Goal: Communication & Community: Answer question/provide support

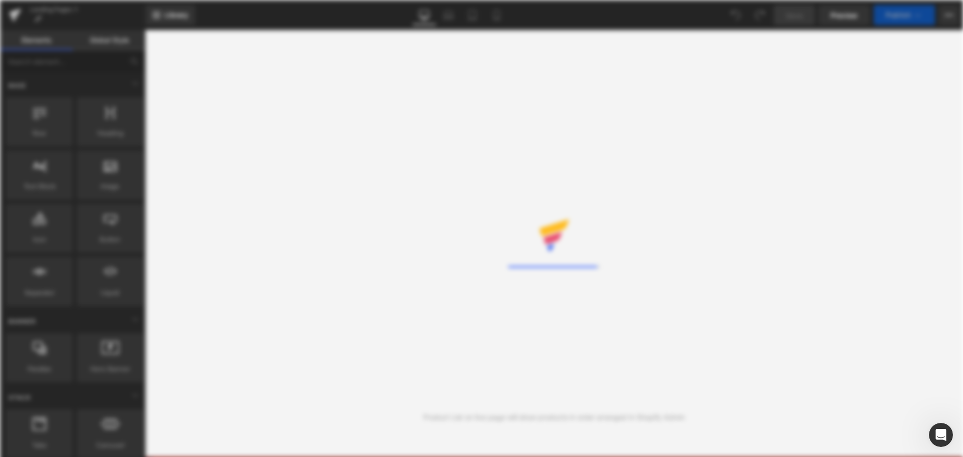
click at [220, 18] on div "Rendering Content" at bounding box center [481, 228] width 963 height 457
click at [309, 251] on div "Rendering Content" at bounding box center [481, 228] width 963 height 457
click at [240, 265] on div "Rendering Content" at bounding box center [481, 228] width 963 height 457
click at [376, 29] on div "Rendering Content" at bounding box center [481, 228] width 963 height 457
click at [361, 135] on div "Rendering Content" at bounding box center [481, 228] width 963 height 457
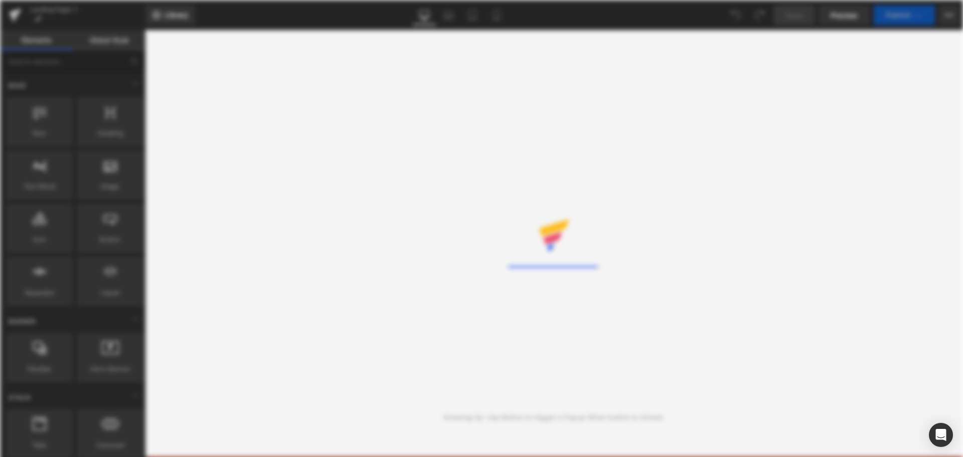
click at [281, 116] on div "Rendering Content" at bounding box center [481, 228] width 963 height 457
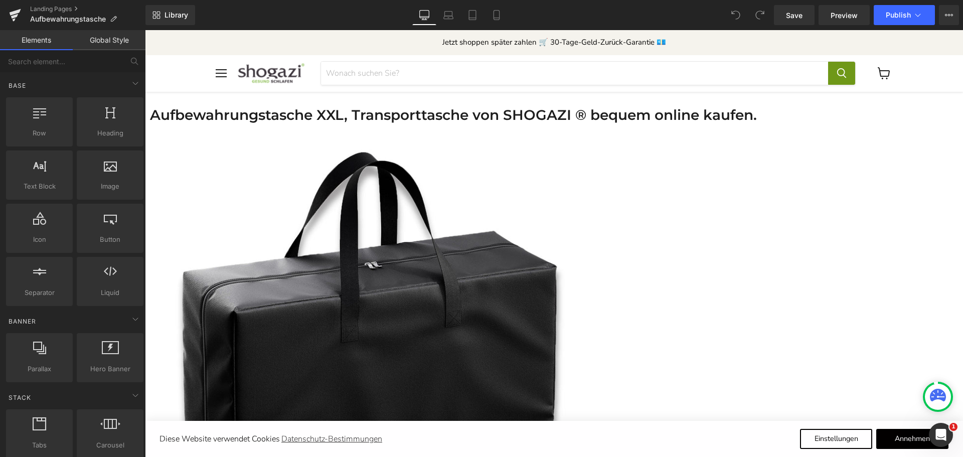
scroll to position [258, 0]
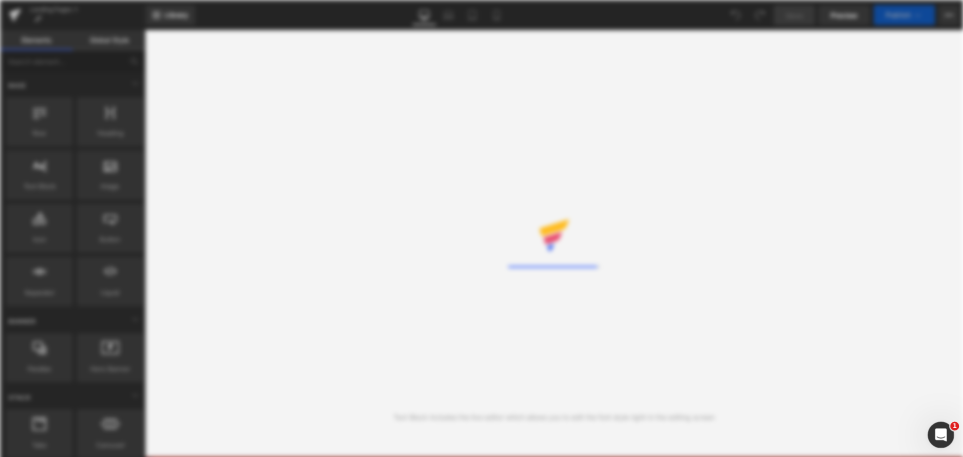
click at [942, 436] on icon "Intercom-Nachrichtendienst öffnen" at bounding box center [939, 433] width 17 height 17
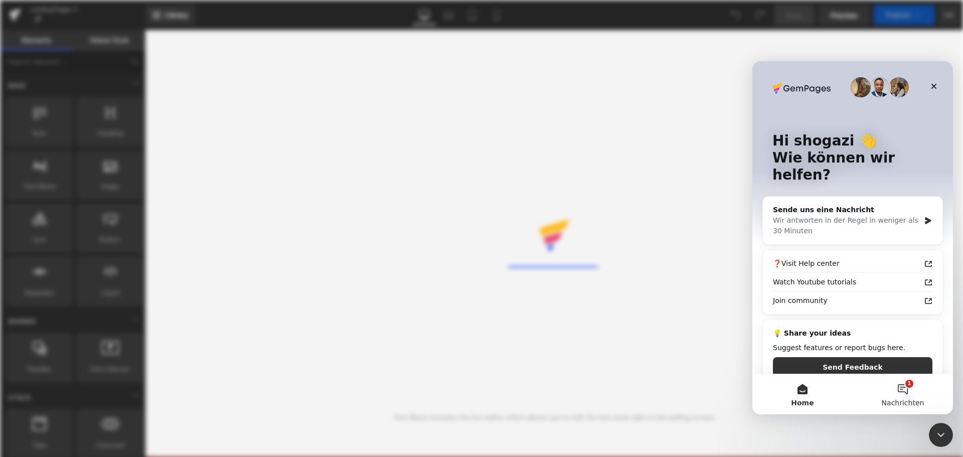
click at [909, 391] on button "1 Nachrichten" at bounding box center [902, 394] width 100 height 40
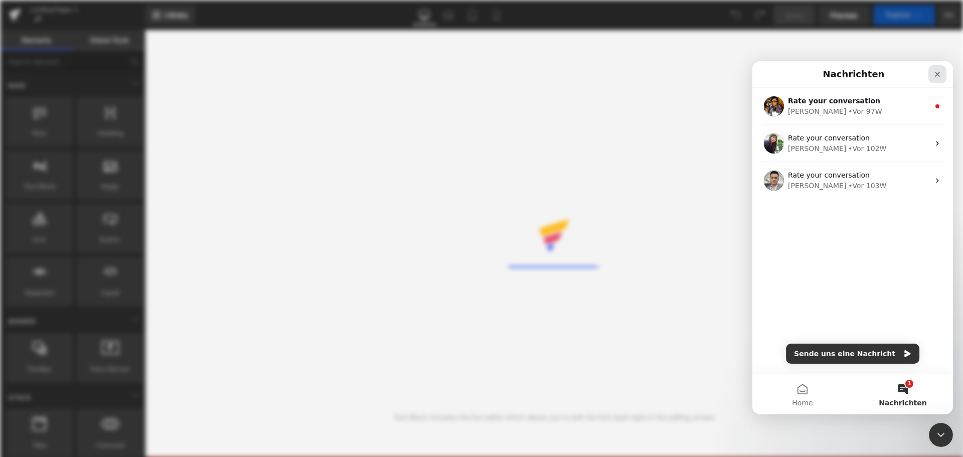
click at [937, 73] on icon "Schließen" at bounding box center [937, 74] width 8 height 8
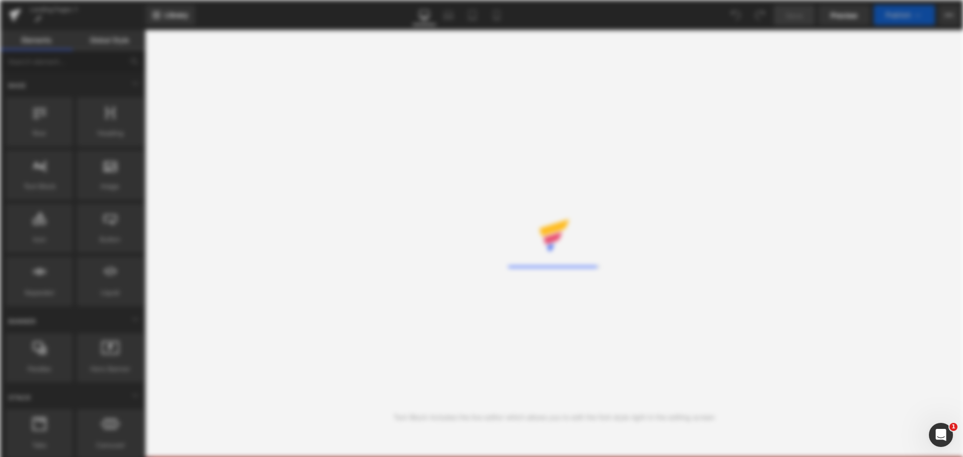
click at [384, 231] on div "Rendering Content" at bounding box center [481, 228] width 963 height 457
click at [939, 434] on icon "Intercom-Nachrichtendienst öffnen" at bounding box center [938, 433] width 7 height 8
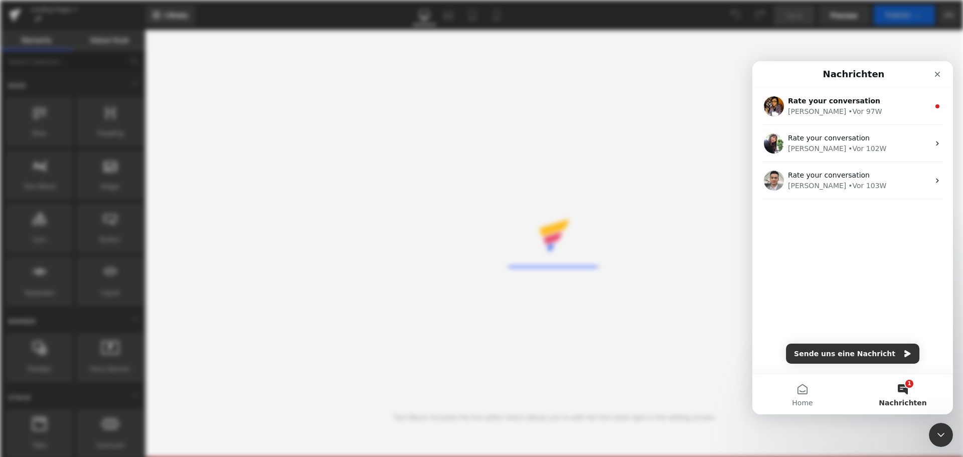
click at [907, 394] on button "1 Nachrichten" at bounding box center [902, 394] width 100 height 40
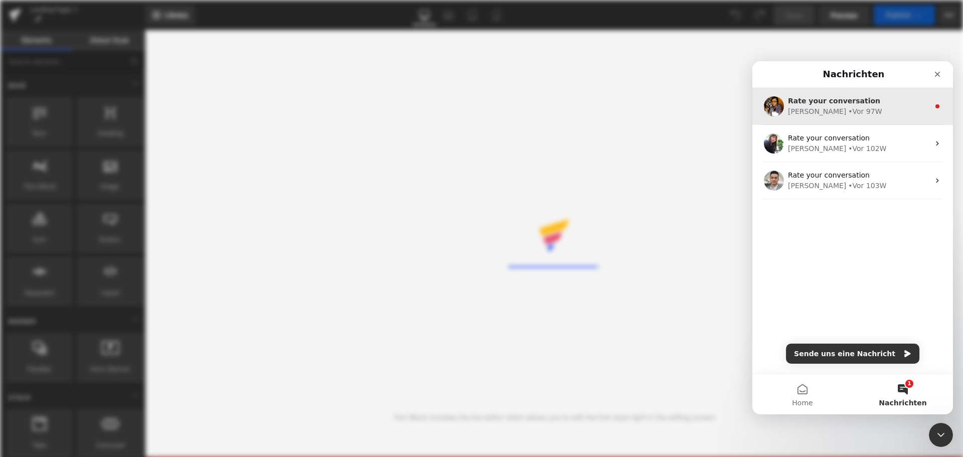
click at [810, 109] on div "[PERSON_NAME]" at bounding box center [817, 111] width 58 height 11
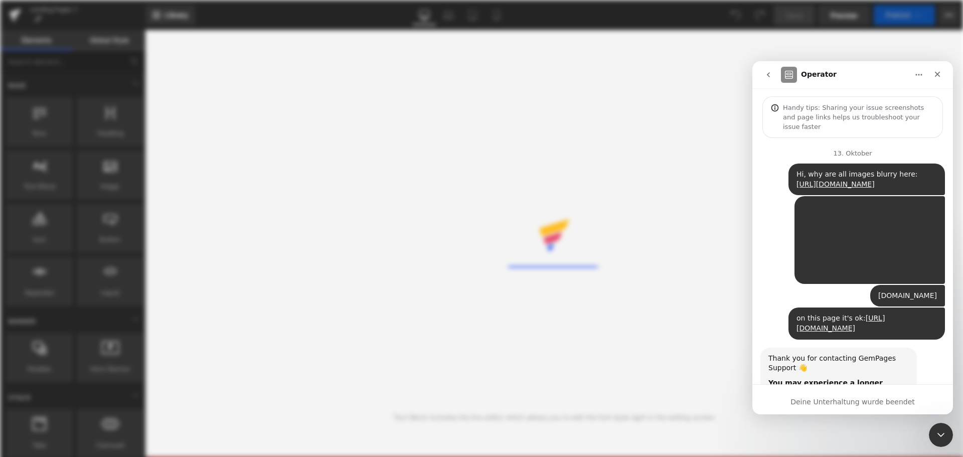
scroll to position [62, 0]
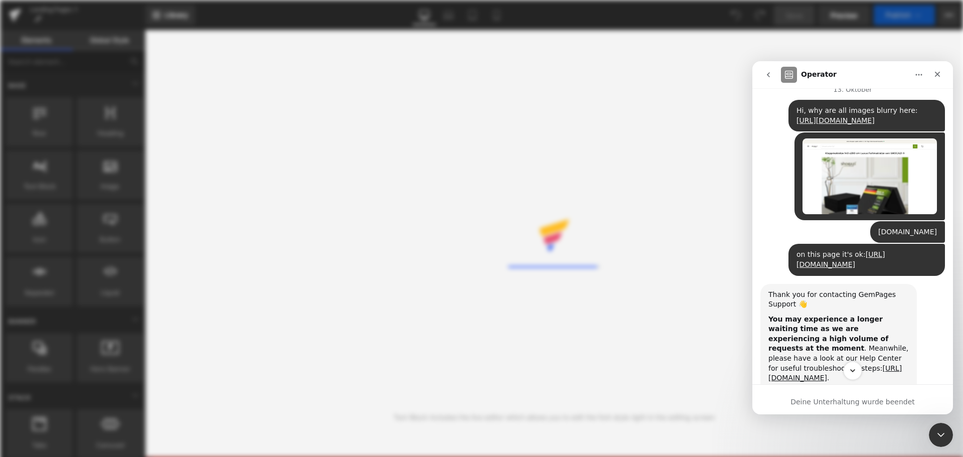
click at [855, 368] on icon "Scroll to bottom" at bounding box center [852, 370] width 9 height 9
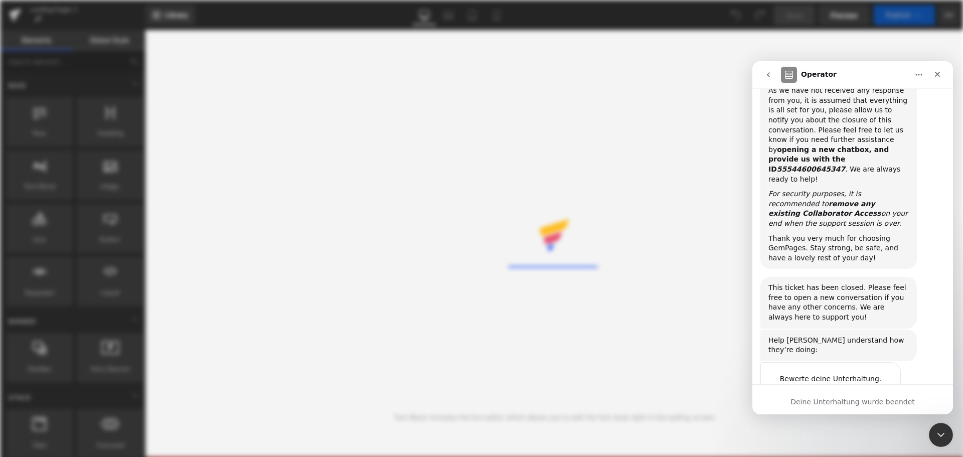
scroll to position [1348, 0]
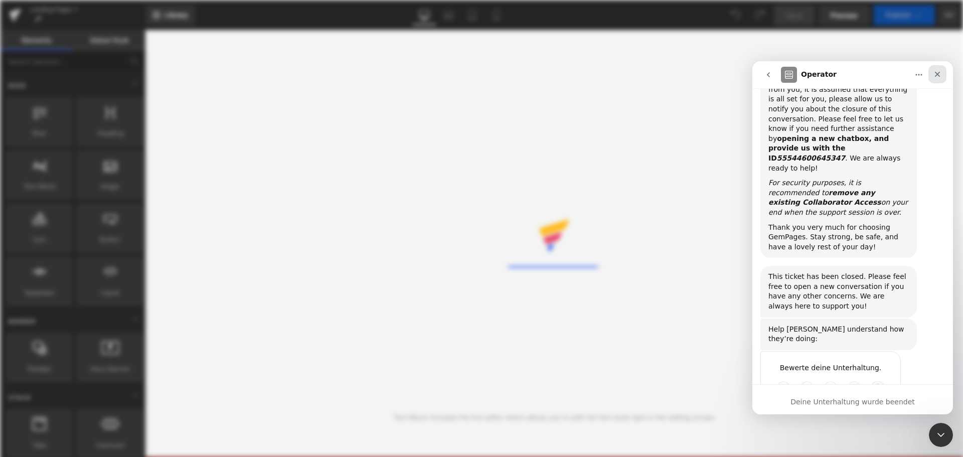
click at [937, 73] on icon "Schließen" at bounding box center [937, 74] width 8 height 8
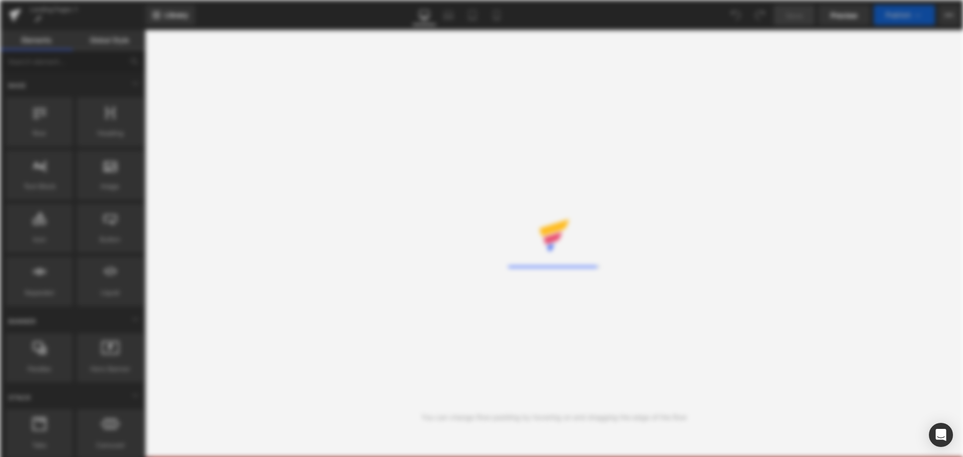
drag, startPoint x: 901, startPoint y: 1, endPoint x: 393, endPoint y: 126, distance: 523.4
click at [393, 126] on div "Rendering Content" at bounding box center [481, 228] width 963 height 457
